Goal: Navigation & Orientation: Find specific page/section

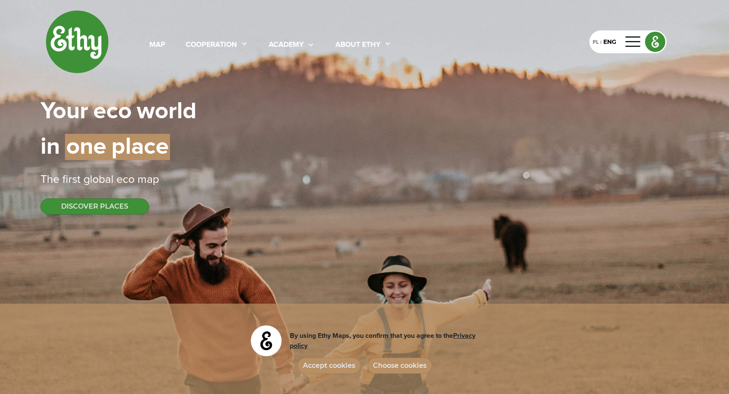
select select
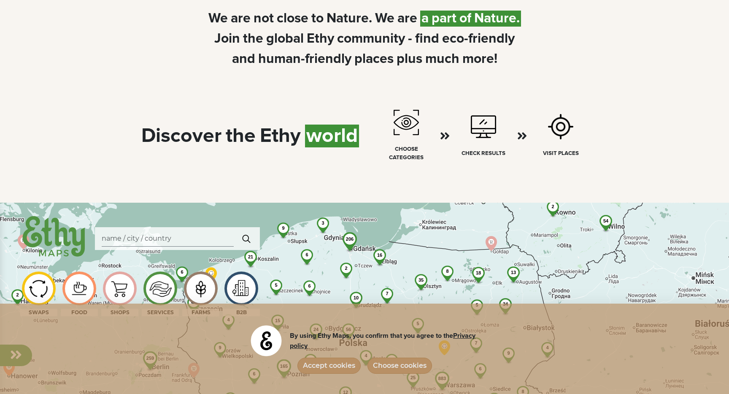
scroll to position [438, 0]
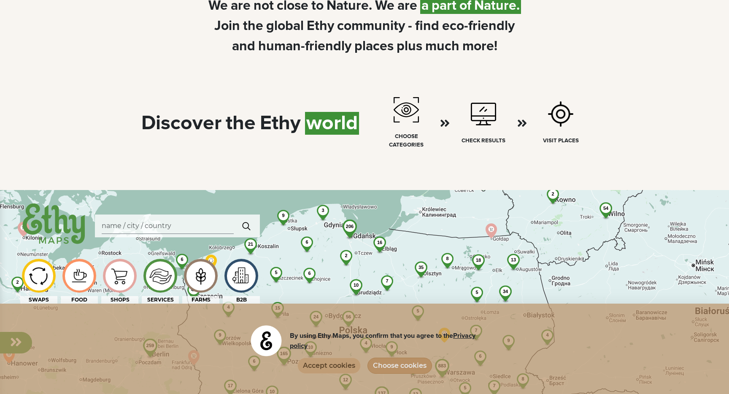
click at [333, 371] on button "Accept cookies" at bounding box center [329, 365] width 63 height 16
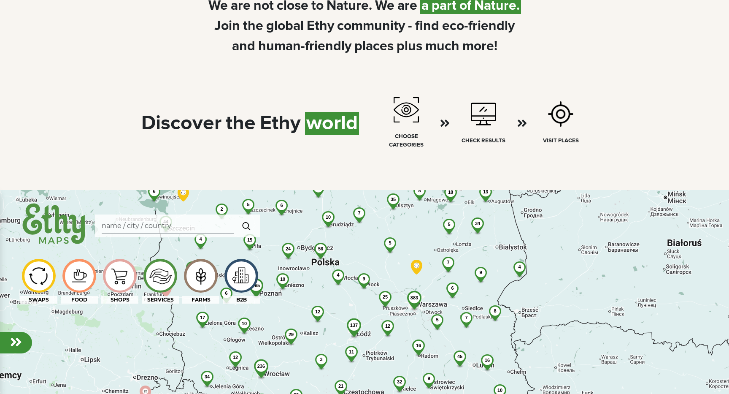
click at [385, 295] on span "25" at bounding box center [385, 296] width 5 height 5
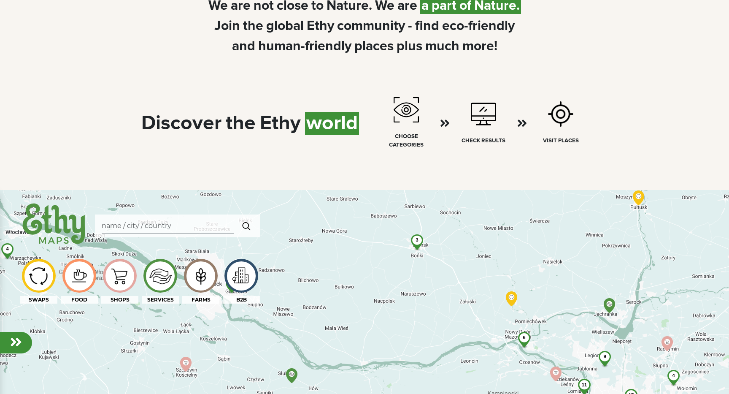
click at [417, 242] on span "3" at bounding box center [417, 239] width 3 height 5
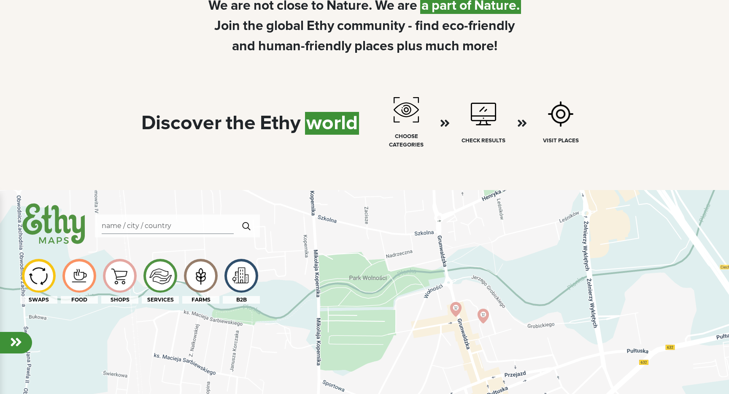
click at [165, 281] on img at bounding box center [160, 276] width 28 height 28
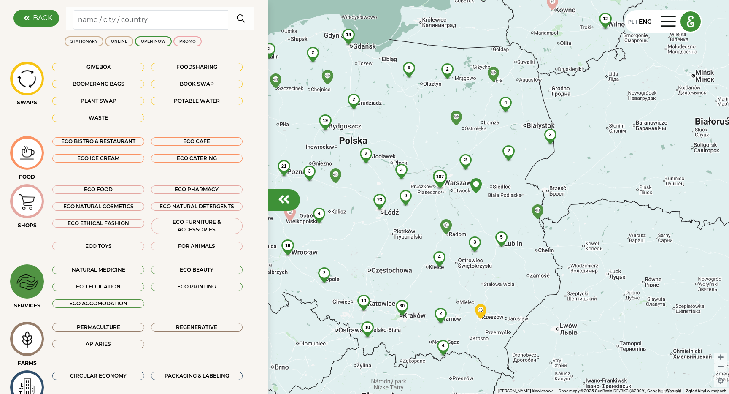
click at [120, 190] on div "ECO FOOD" at bounding box center [98, 189] width 92 height 8
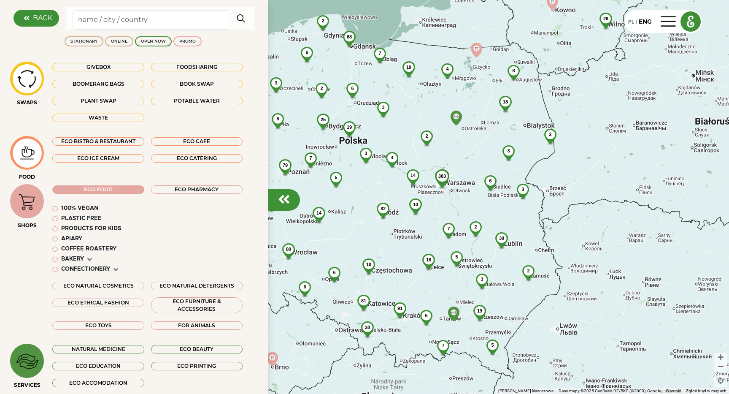
click at [80, 208] on div "100% vegan" at bounding box center [79, 208] width 37 height 8
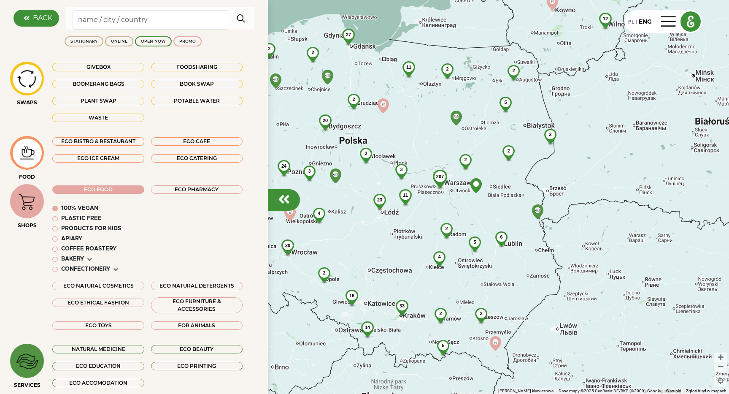
click at [76, 218] on div "Plastic free" at bounding box center [81, 218] width 41 height 8
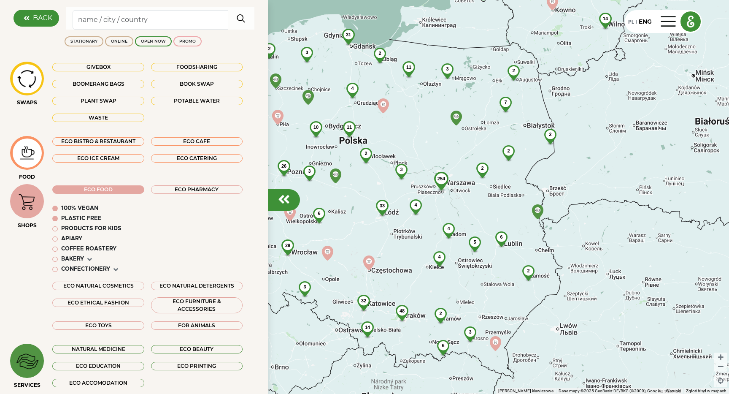
click at [74, 231] on div "Products for kids" at bounding box center [91, 229] width 60 height 8
click at [70, 239] on div "APIARY" at bounding box center [71, 239] width 21 height 8
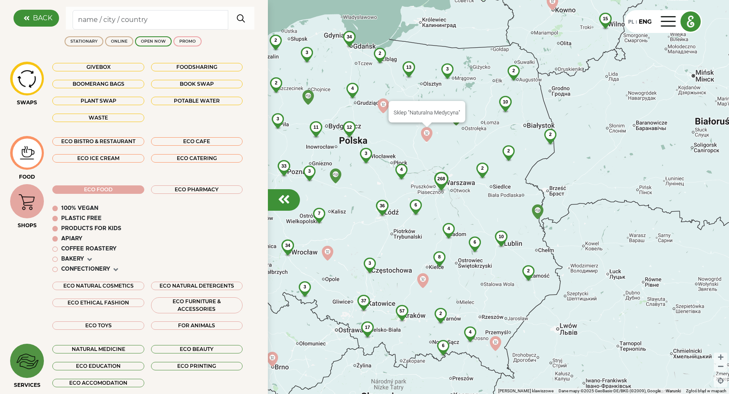
click at [426, 135] on img at bounding box center [426, 134] width 15 height 15
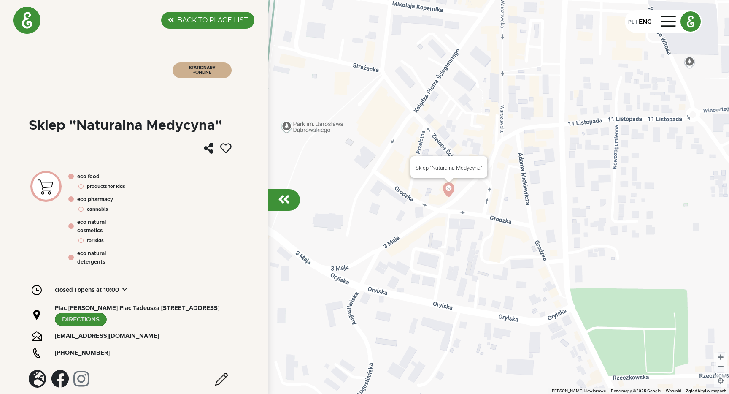
click at [444, 190] on img at bounding box center [448, 189] width 15 height 15
click at [32, 8] on img at bounding box center [27, 20] width 27 height 27
